Goal: Information Seeking & Learning: Learn about a topic

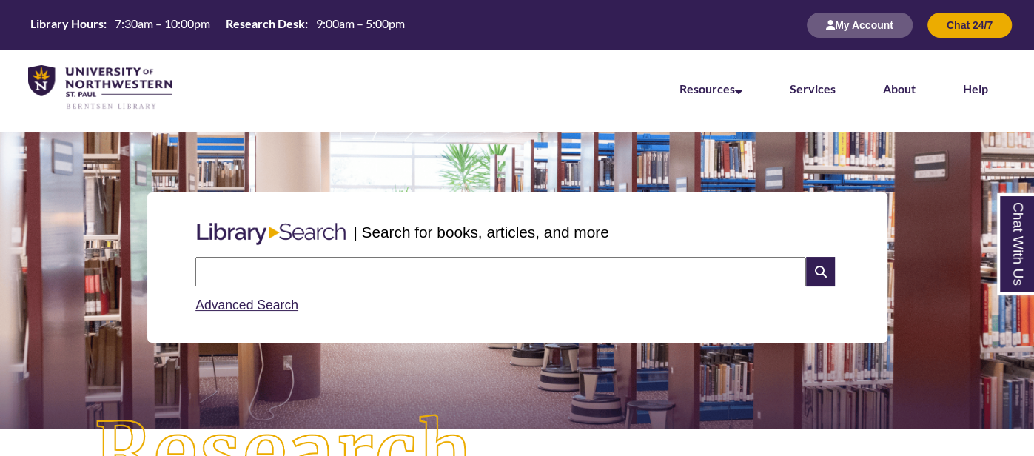
type input "**********"
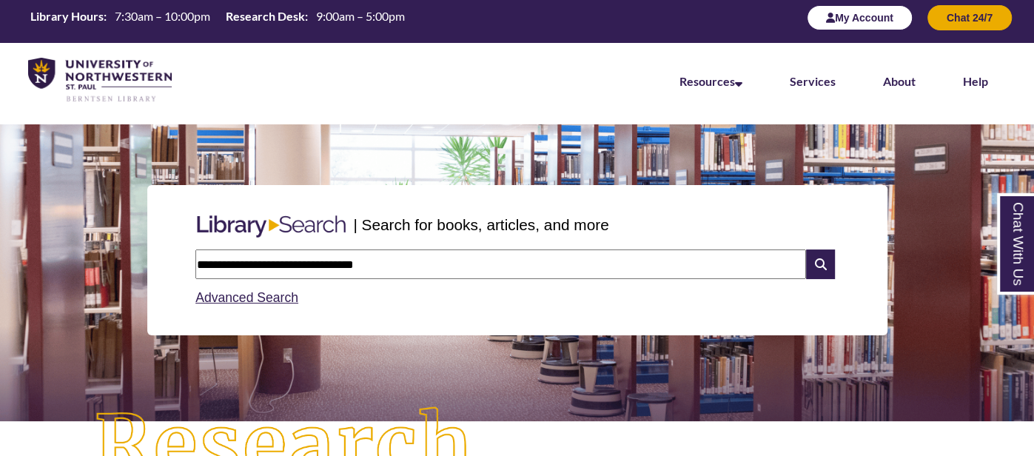
click at [854, 21] on button "My Account" at bounding box center [860, 17] width 106 height 25
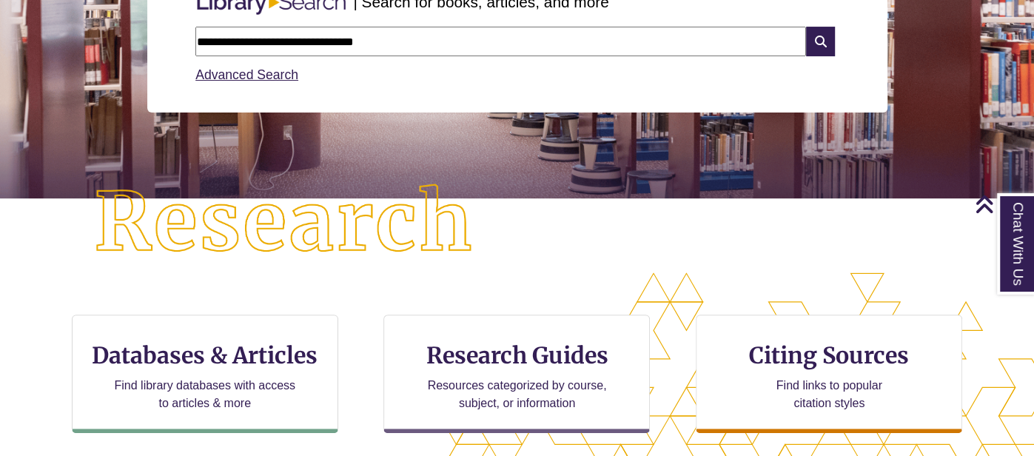
scroll to position [201, 0]
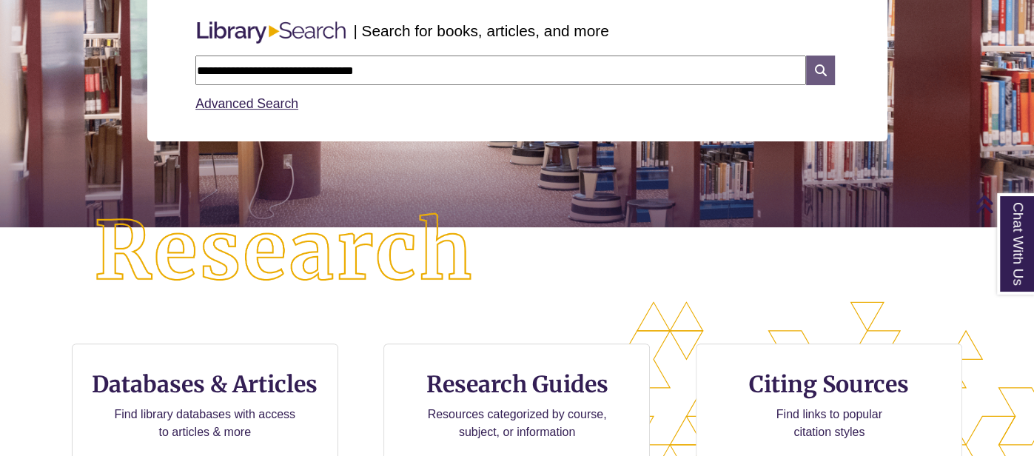
click at [826, 67] on icon at bounding box center [820, 71] width 28 height 30
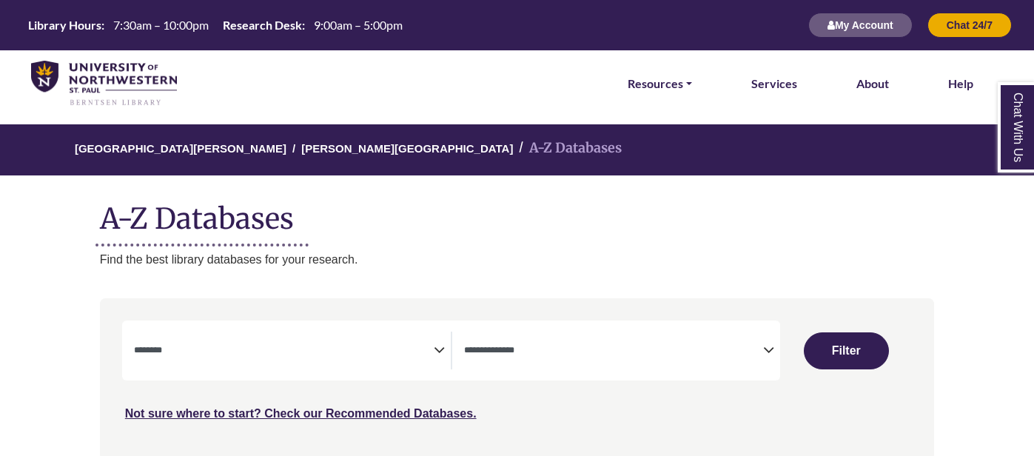
select select "Database Subject Filter"
select select "Database Types Filter"
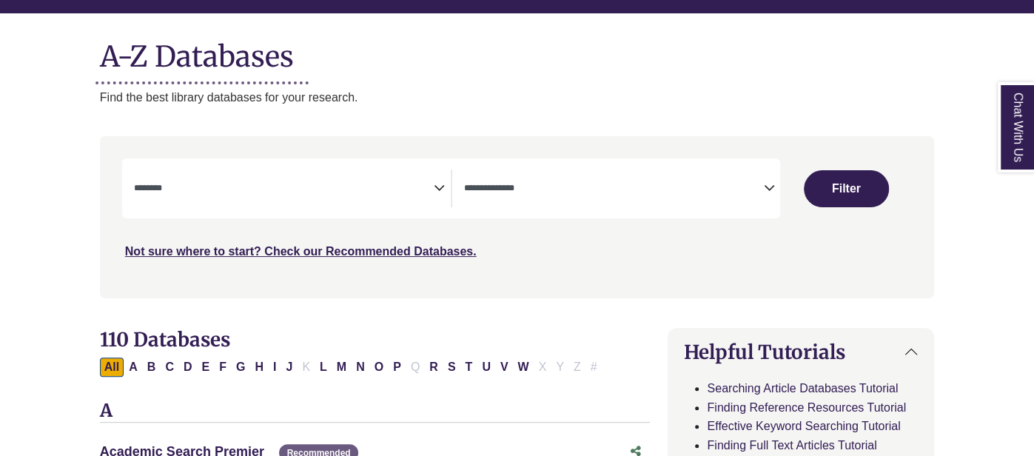
scroll to position [225, 0]
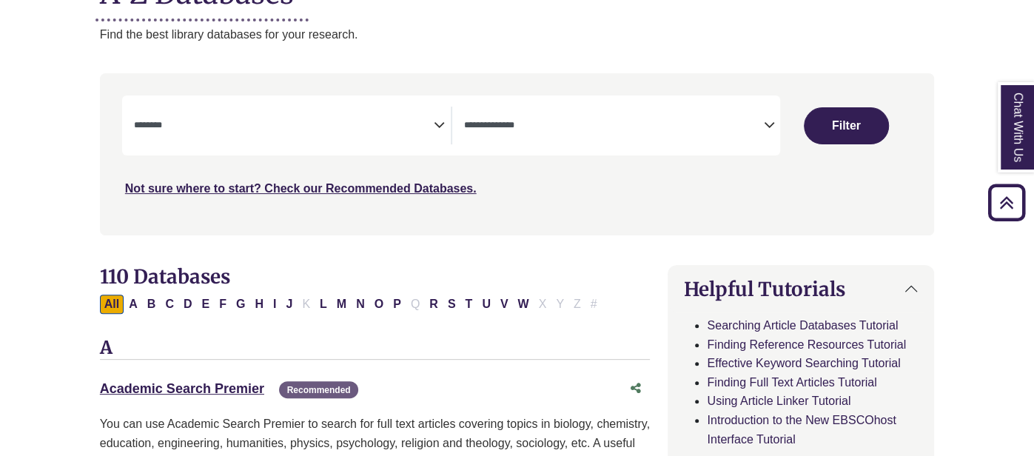
click at [235, 130] on textarea "Search" at bounding box center [284, 127] width 300 height 12
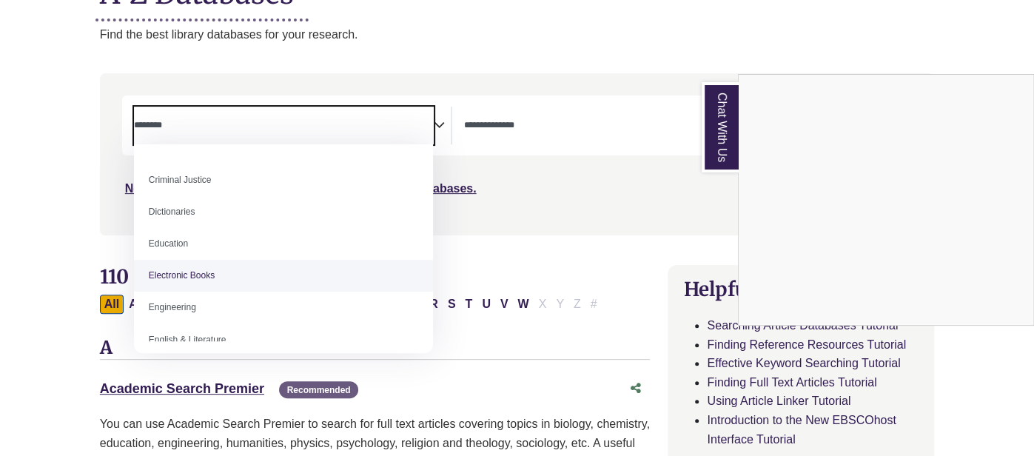
scroll to position [353, 0]
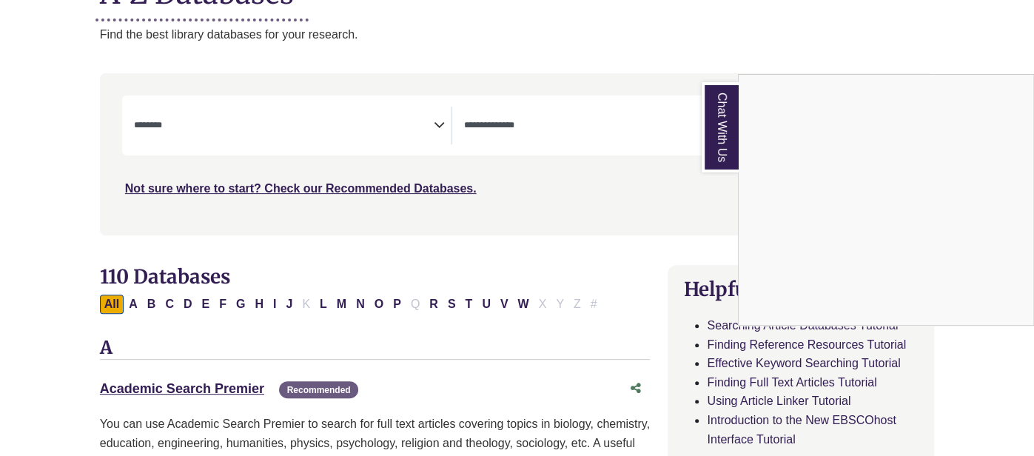
click at [64, 195] on div "Chat With Us" at bounding box center [517, 228] width 1034 height 456
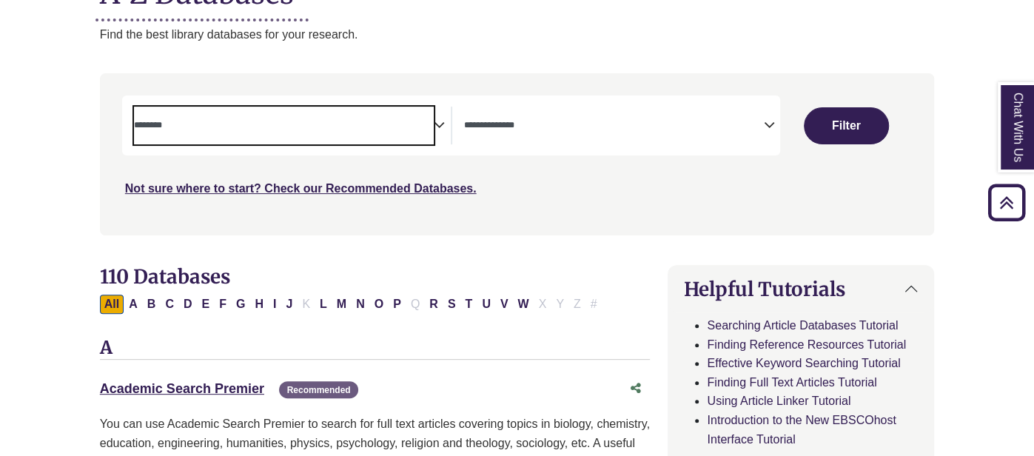
click at [289, 127] on textarea "Search" at bounding box center [284, 127] width 300 height 12
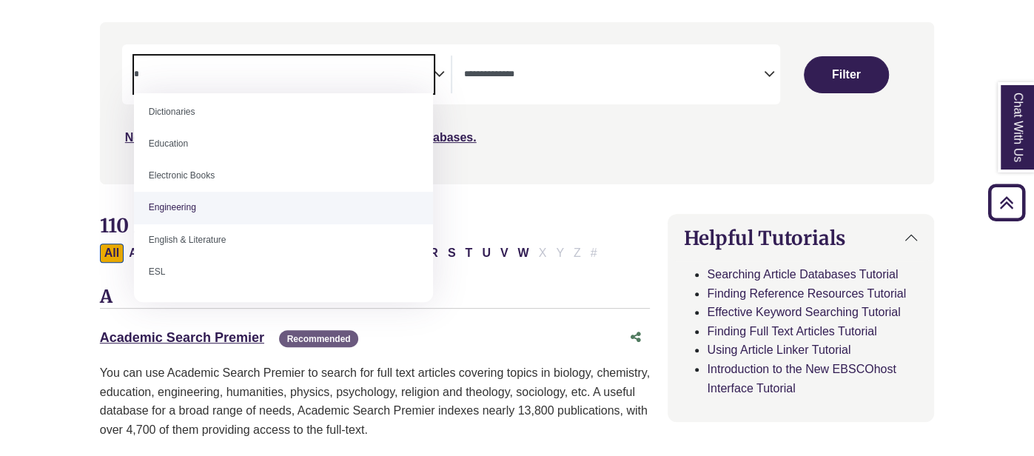
scroll to position [0, 0]
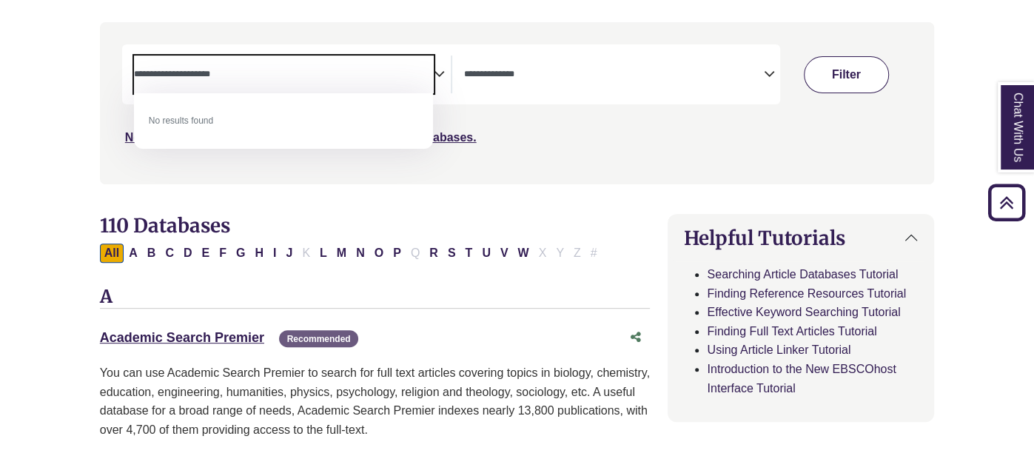
type textarea "**********"
click at [870, 69] on button "Filter" at bounding box center [846, 74] width 85 height 37
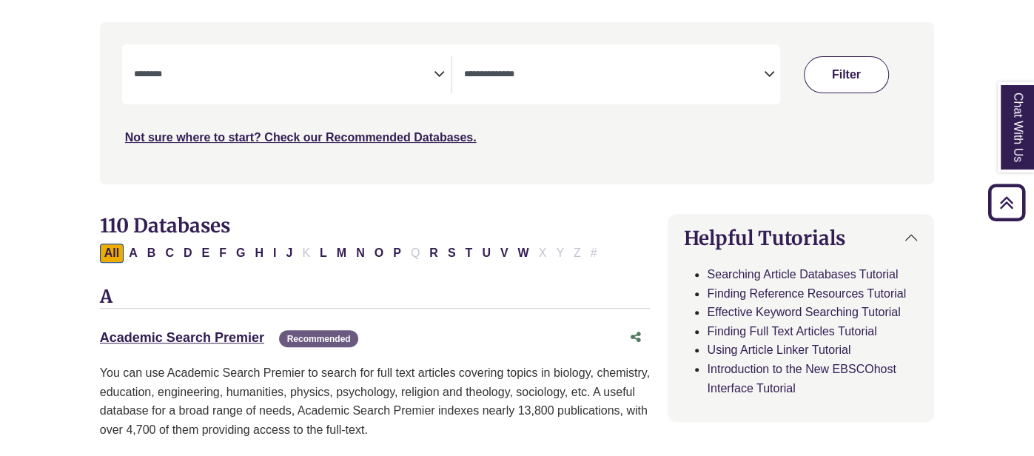
select select "Database Subject Filter"
select select "Database Types Filter"
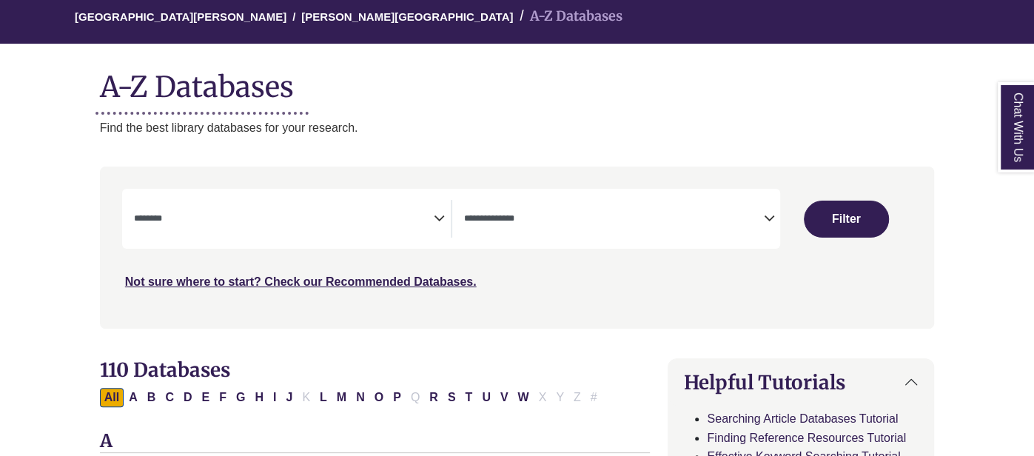
scroll to position [147, 0]
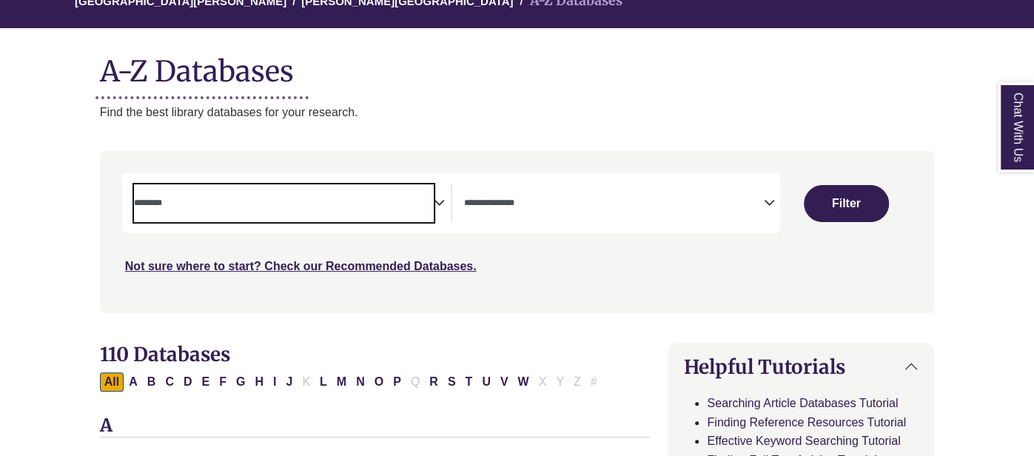
click at [219, 219] on span "Search filters" at bounding box center [284, 203] width 300 height 38
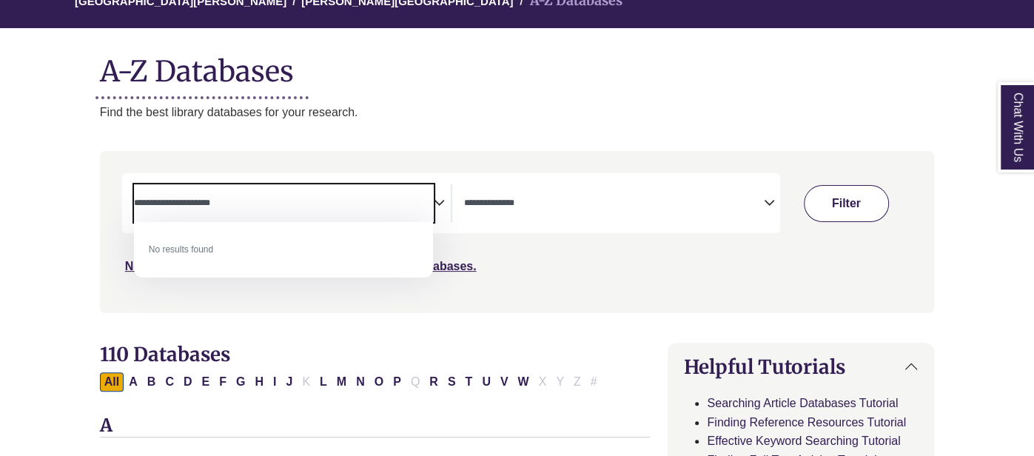
type textarea "**********"
click at [816, 210] on button "Filter" at bounding box center [846, 203] width 85 height 37
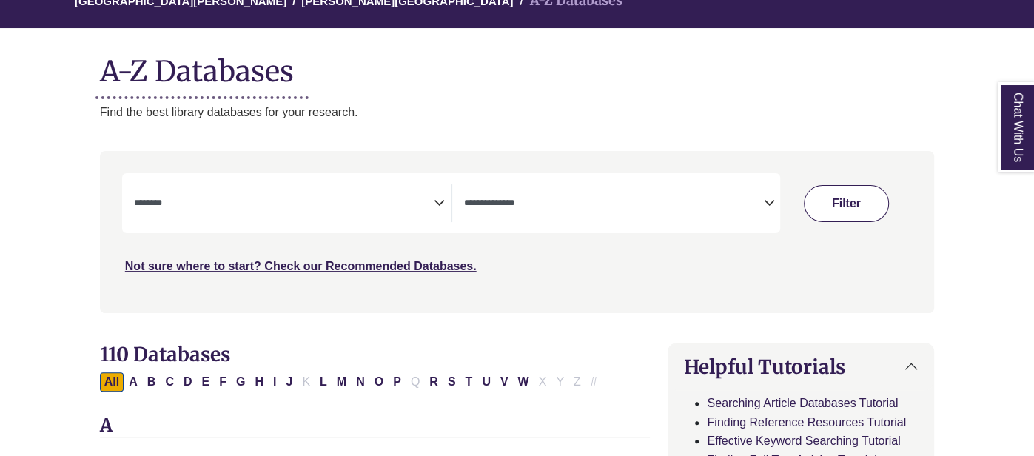
select select "Database Subject Filter"
select select "Database Types Filter"
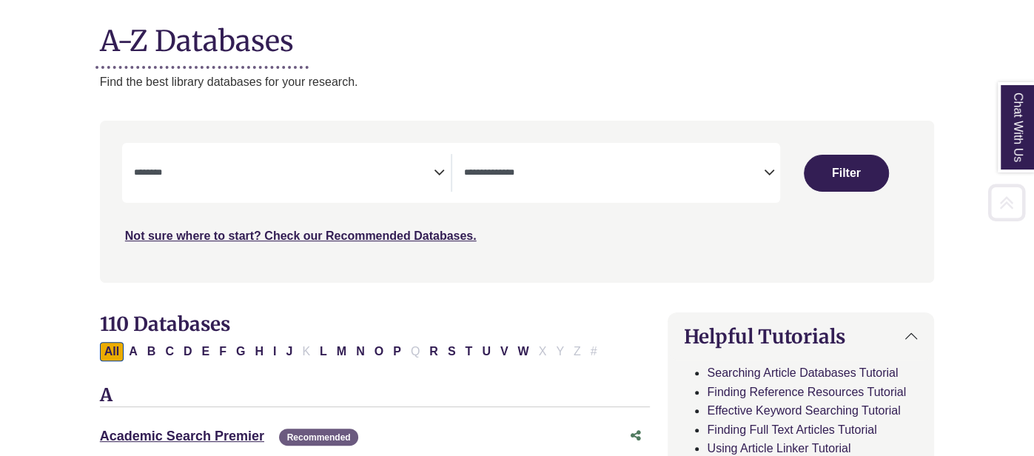
scroll to position [189, 0]
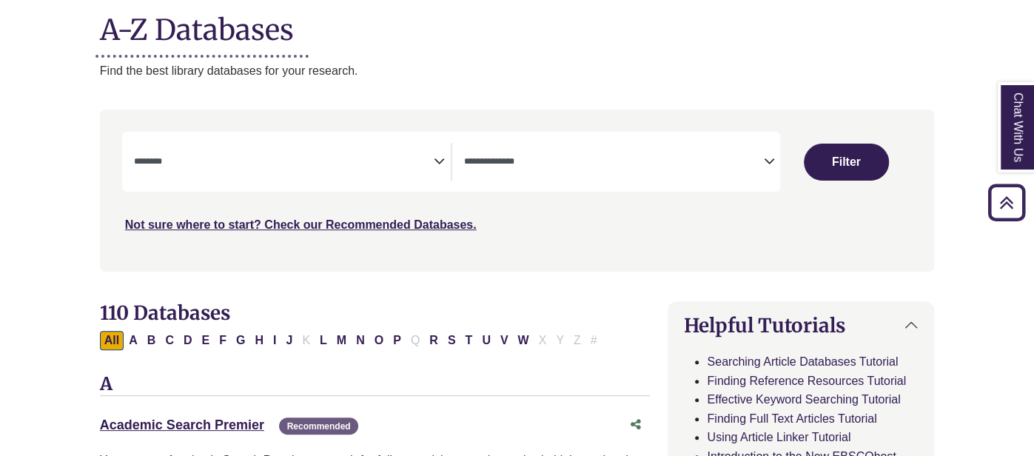
click at [431, 158] on textarea "Search" at bounding box center [284, 163] width 300 height 12
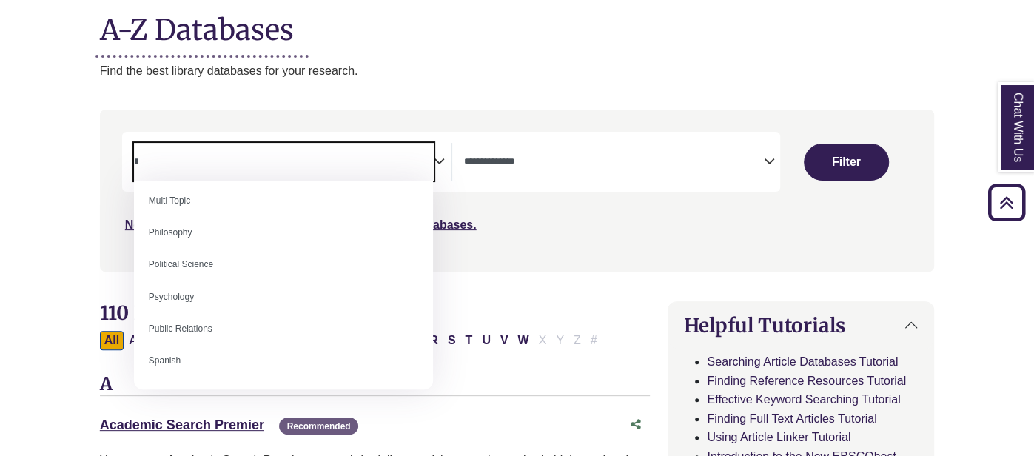
scroll to position [0, 0]
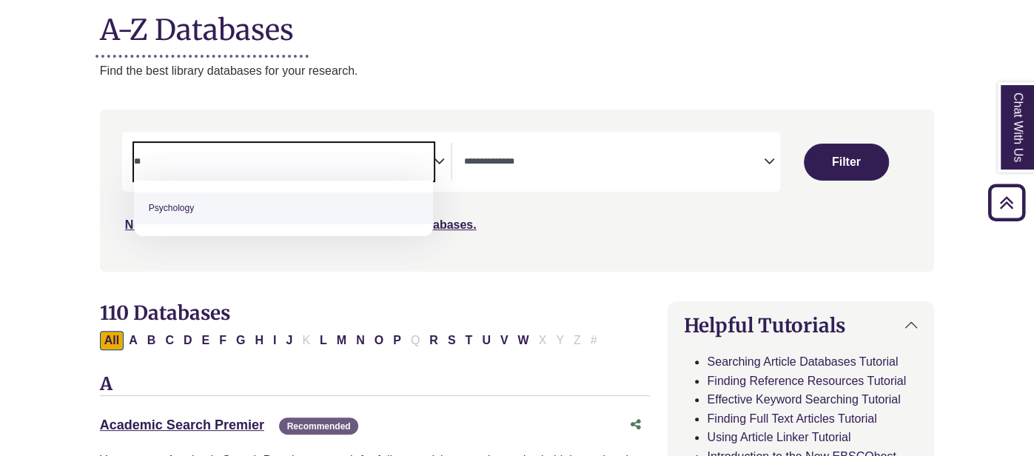
type textarea "**"
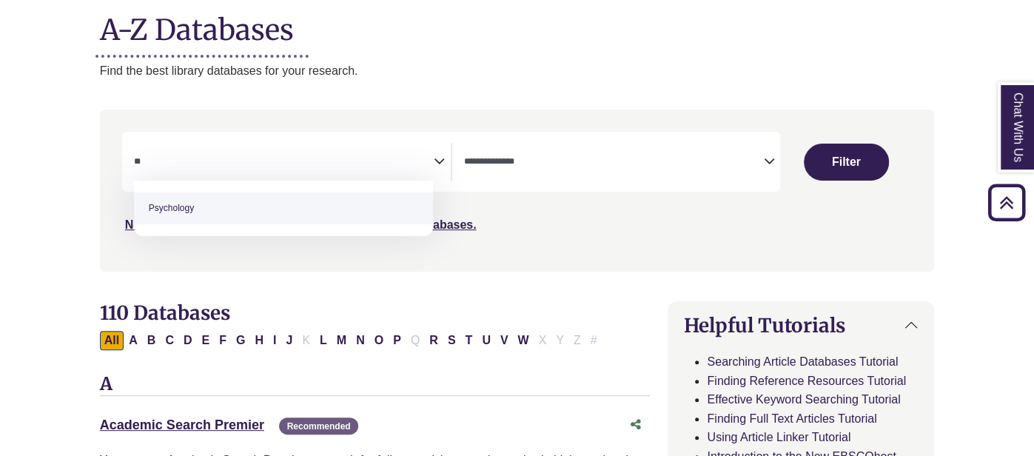
select select "*****"
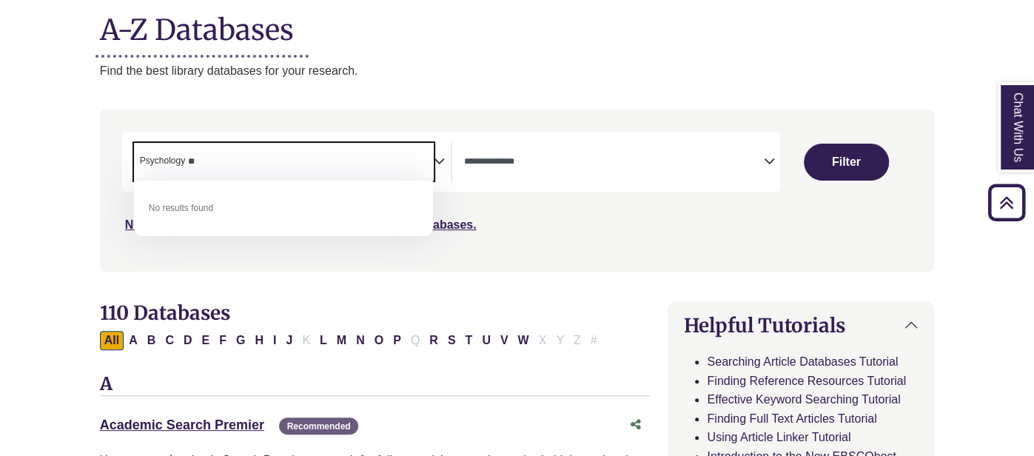
type textarea "*"
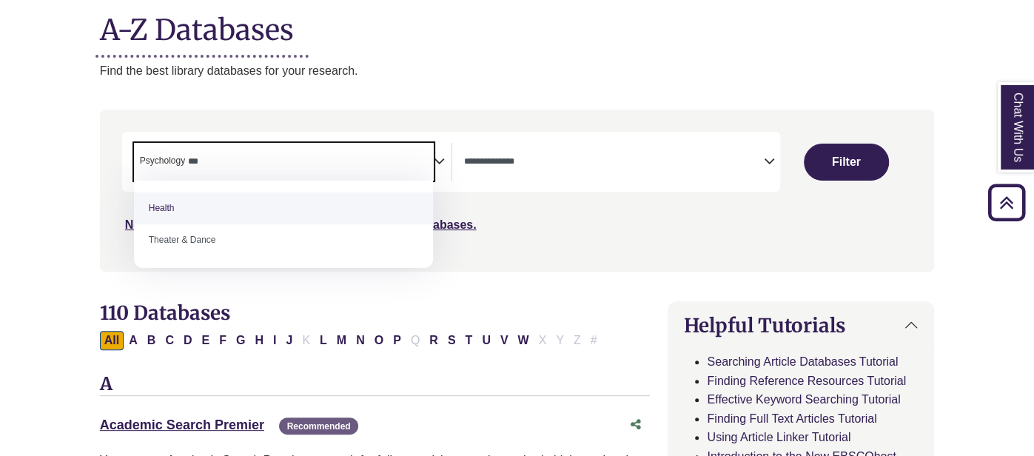
type textarea "***"
select select "*****"
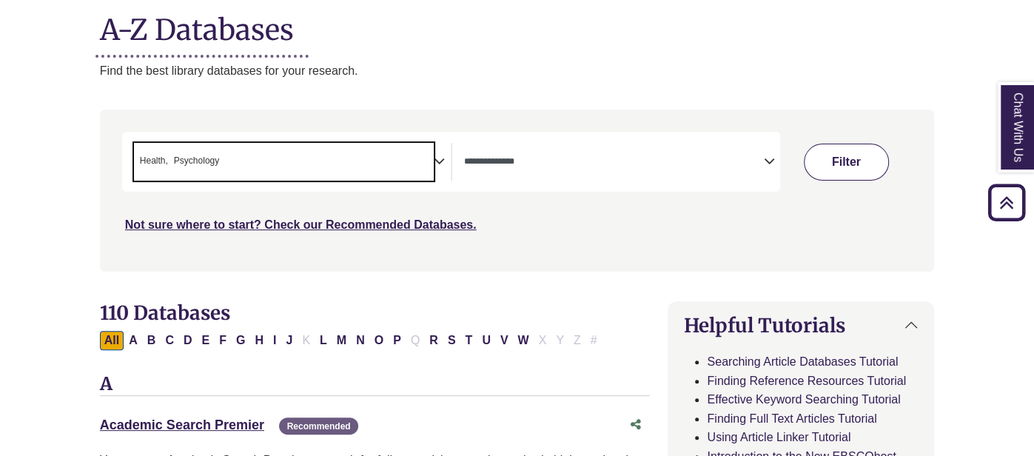
click at [853, 158] on button "Filter" at bounding box center [846, 162] width 85 height 37
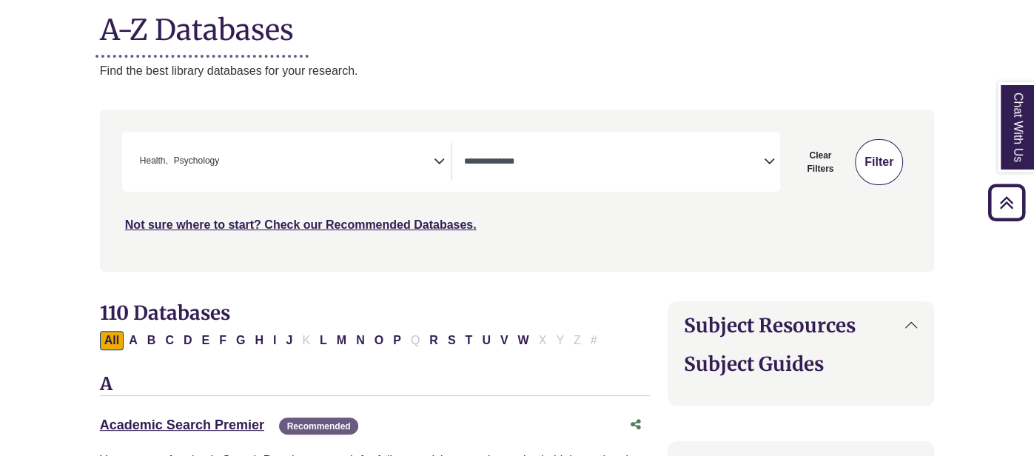
select select "Database Types Filter"
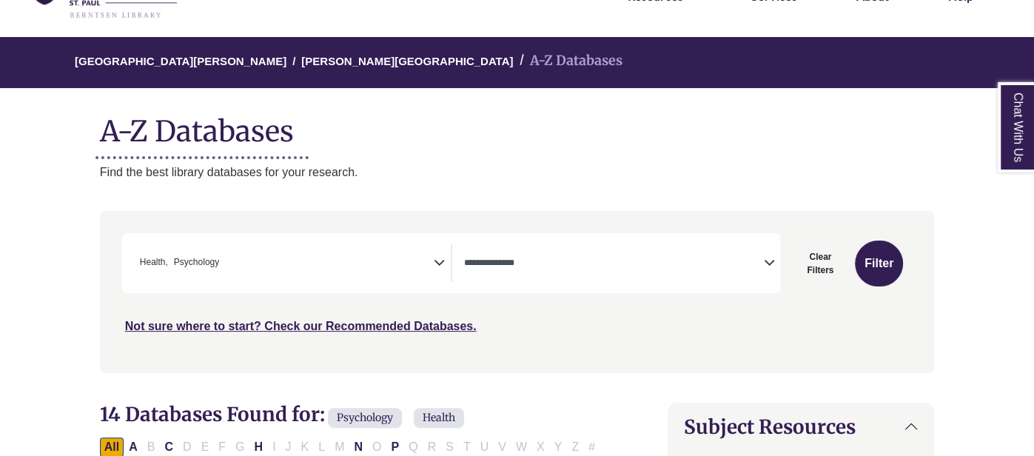
scroll to position [134, 0]
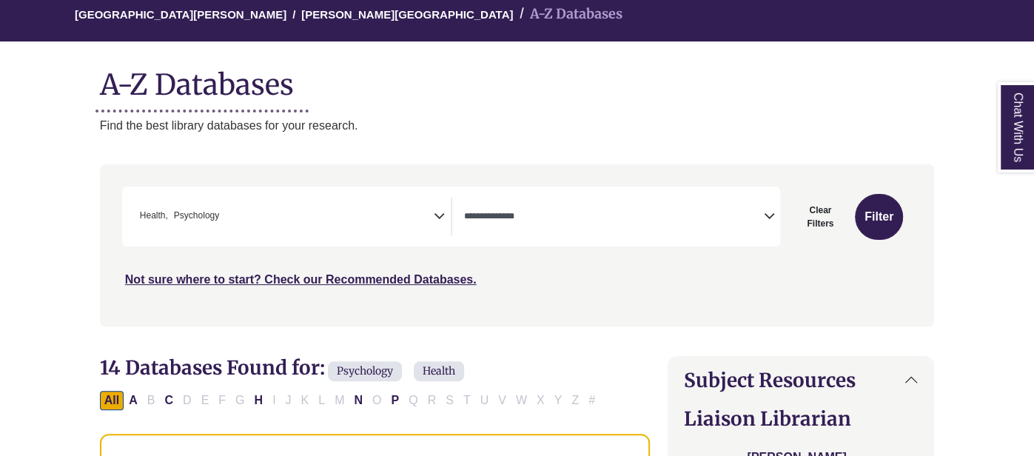
click at [288, 224] on span "× Health × Psychology" at bounding box center [284, 217] width 300 height 38
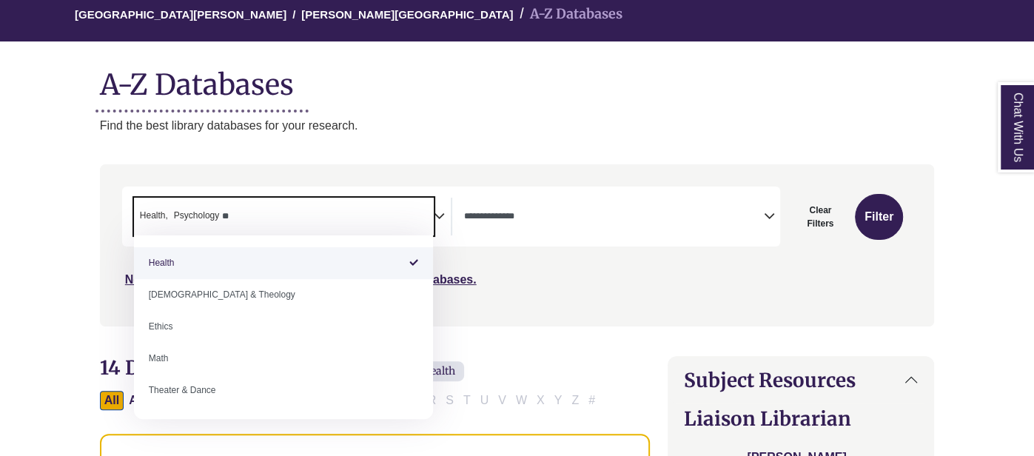
type textarea "*"
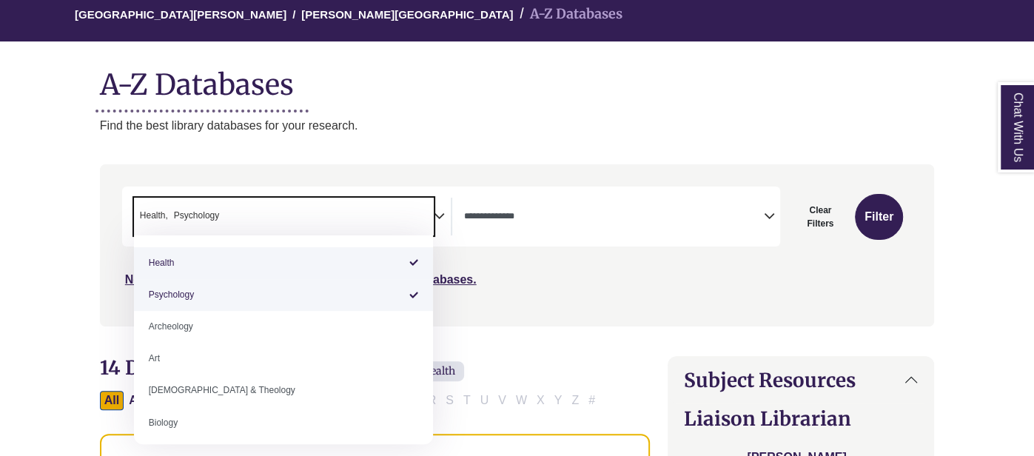
click at [562, 86] on h1 "A-Z Databases" at bounding box center [517, 78] width 834 height 45
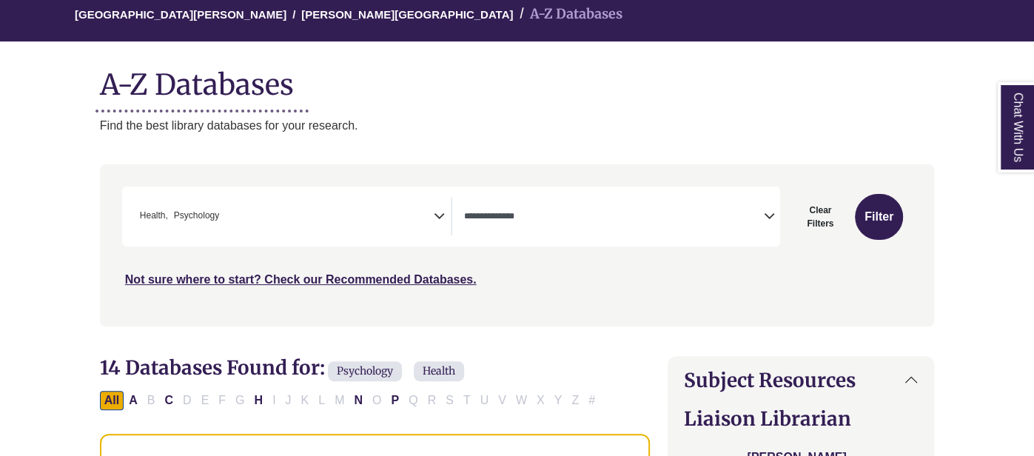
click at [559, 212] on textarea "Search" at bounding box center [614, 218] width 300 height 12
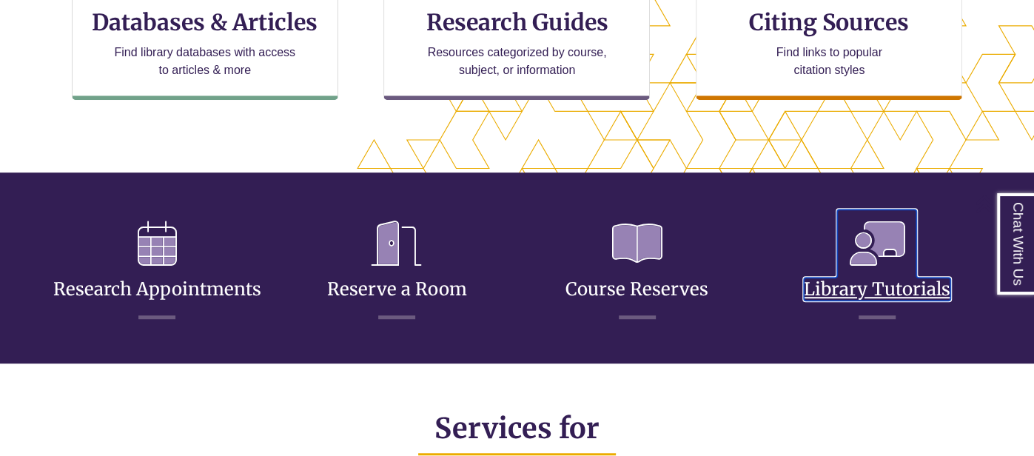
click at [873, 281] on link "Library Tutorials" at bounding box center [877, 271] width 147 height 58
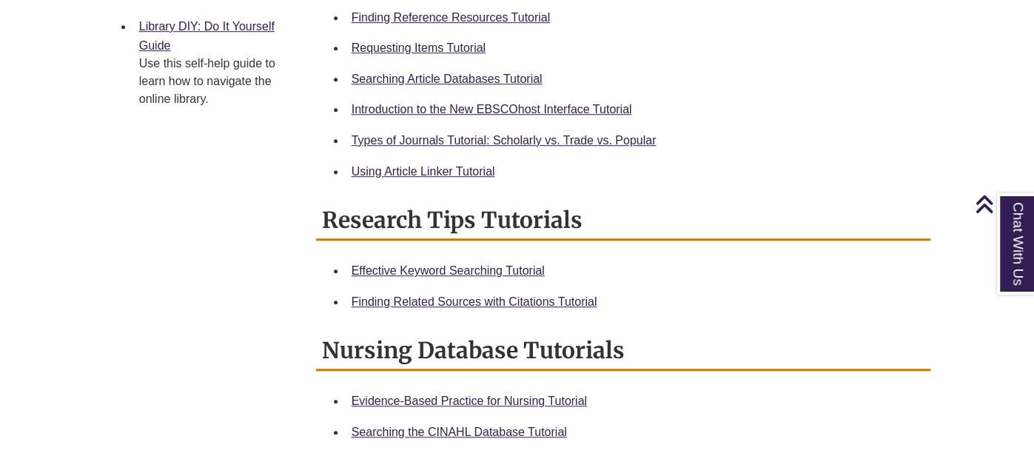
scroll to position [670, 0]
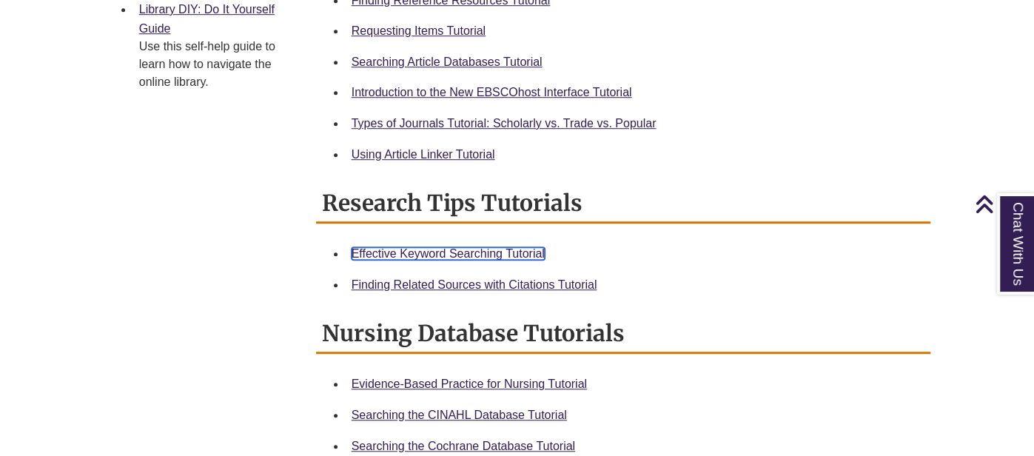
click at [451, 250] on link "Effective Keyword Searching Tutorial" at bounding box center [448, 253] width 193 height 13
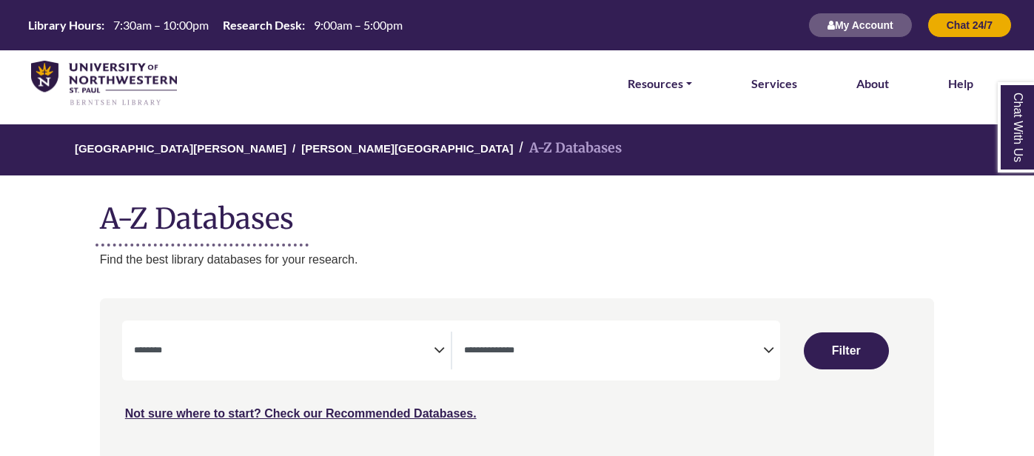
select select "Database Subject Filter"
select select "Database Types Filter"
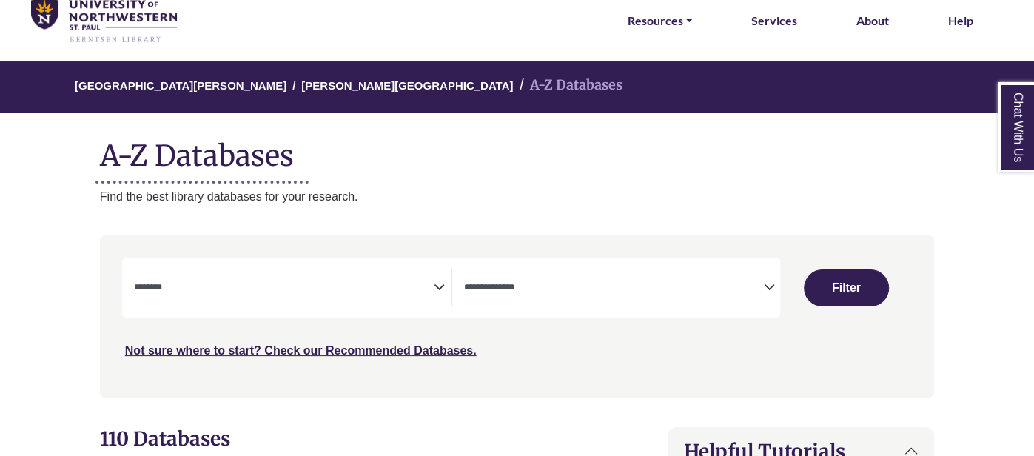
scroll to position [57, 0]
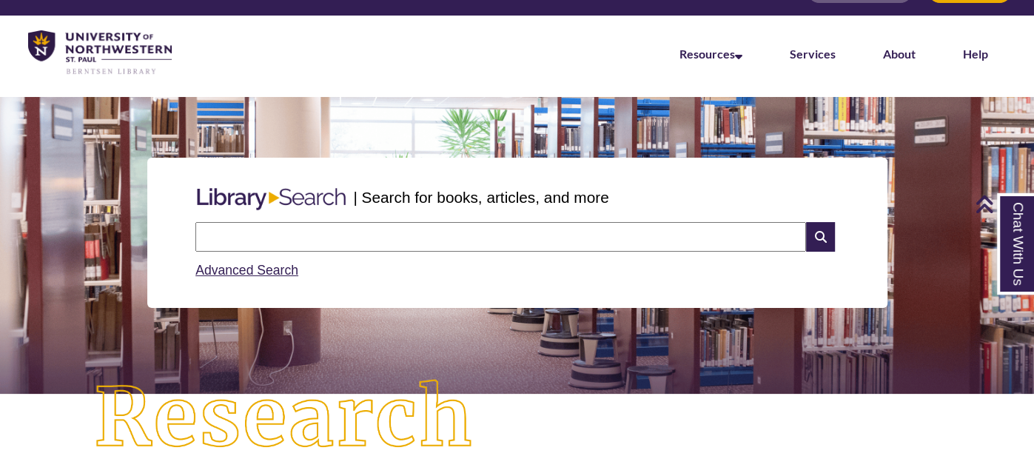
scroll to position [21, 0]
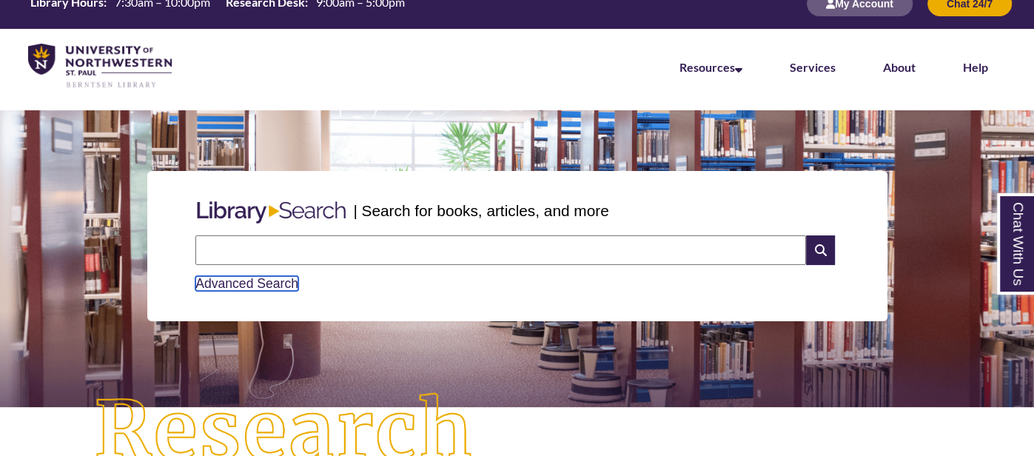
click at [275, 283] on link "Advanced Search" at bounding box center [246, 283] width 103 height 15
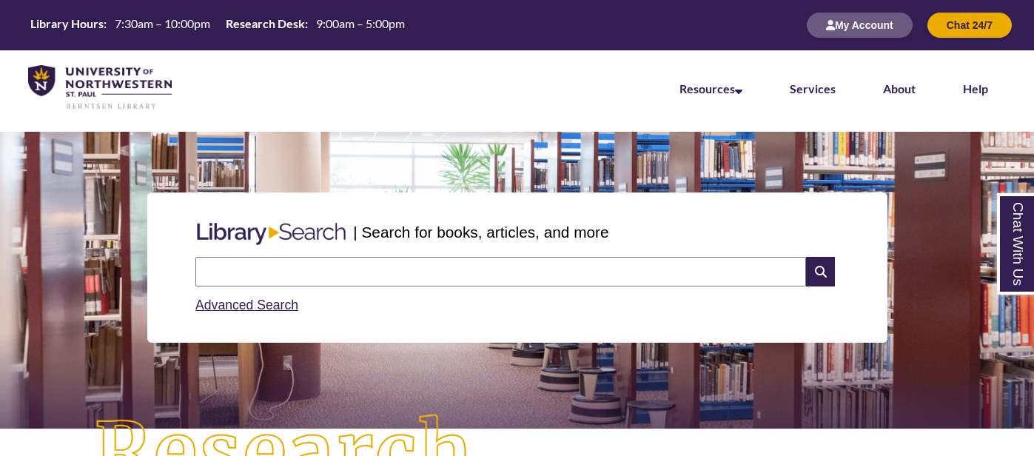
click at [396, 257] on input "text" at bounding box center [500, 272] width 611 height 30
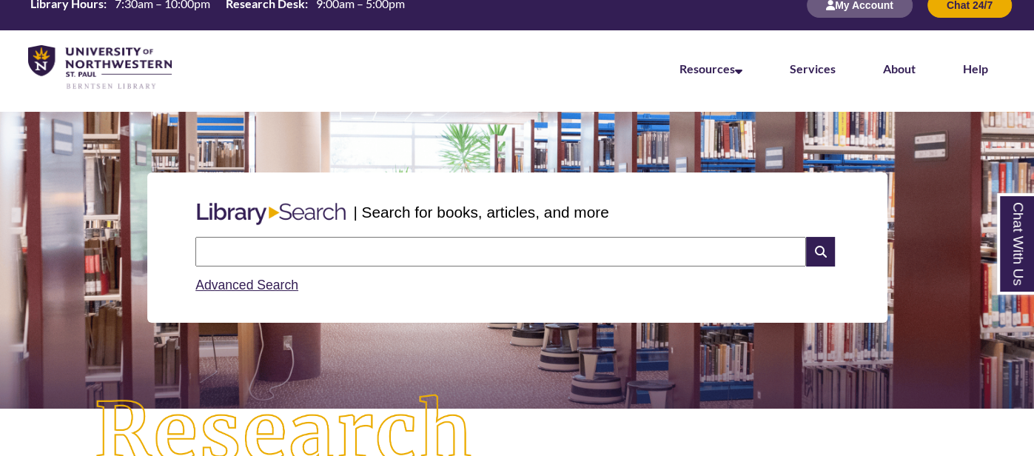
type input "**********"
click at [816, 252] on icon at bounding box center [820, 252] width 28 height 30
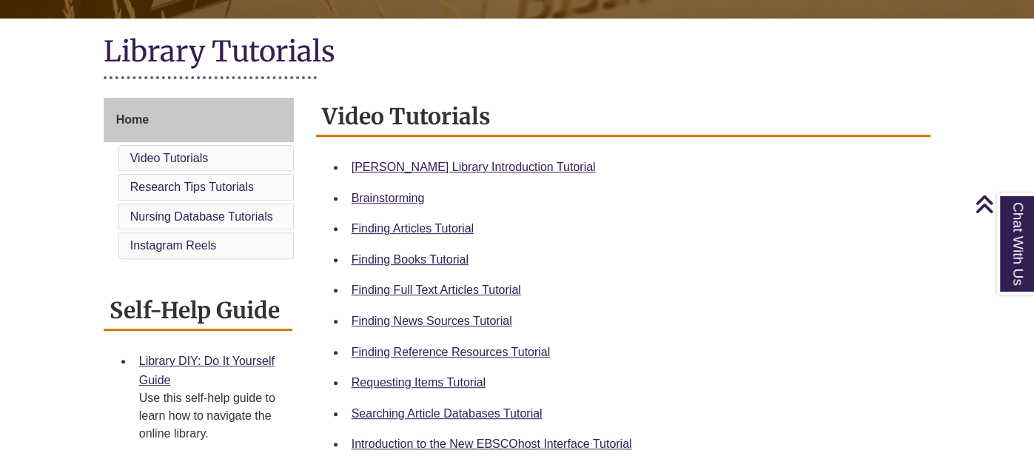
scroll to position [332, 0]
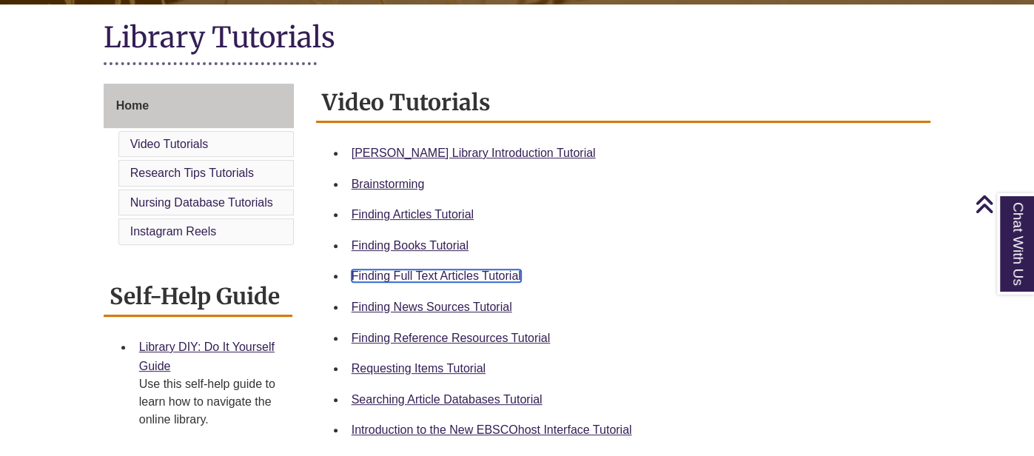
click at [497, 272] on link "Finding Full Text Articles Tutorial" at bounding box center [436, 275] width 169 height 13
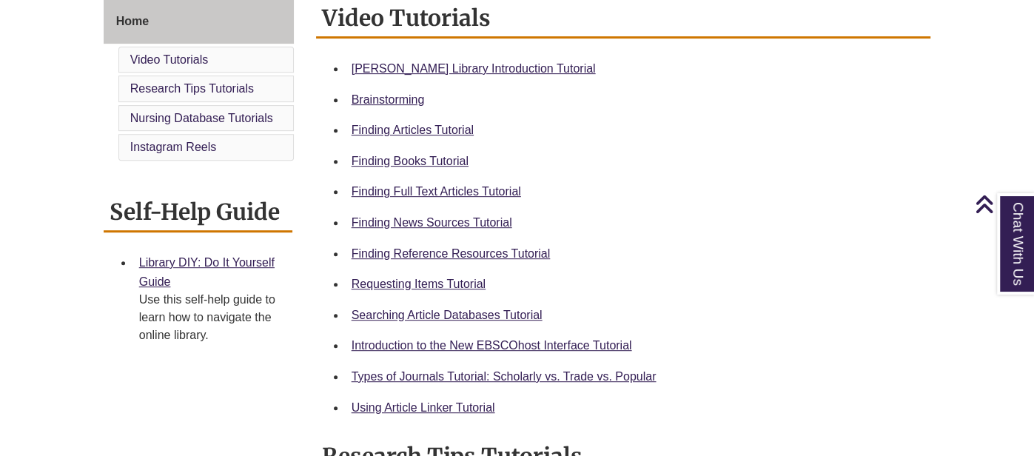
scroll to position [422, 0]
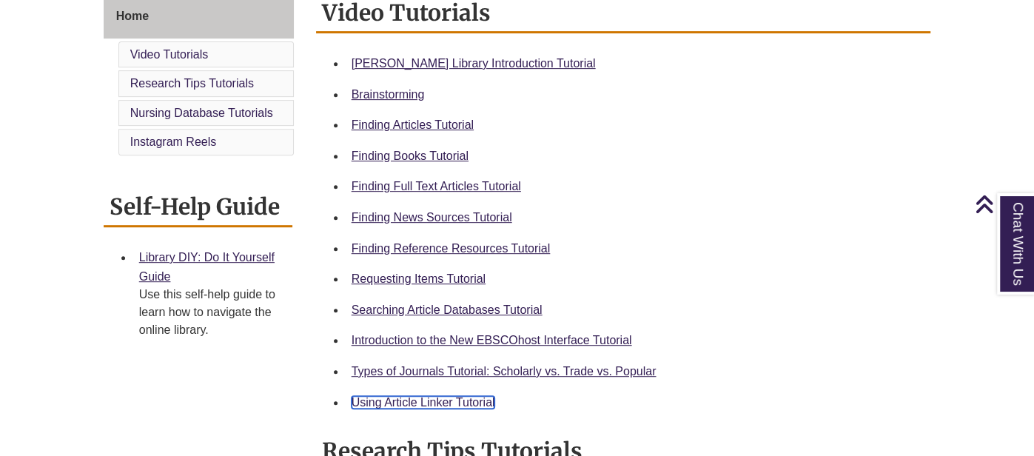
click at [431, 403] on link "Using Article Linker Tutorial" at bounding box center [424, 402] width 144 height 13
